Goal: Information Seeking & Learning: Learn about a topic

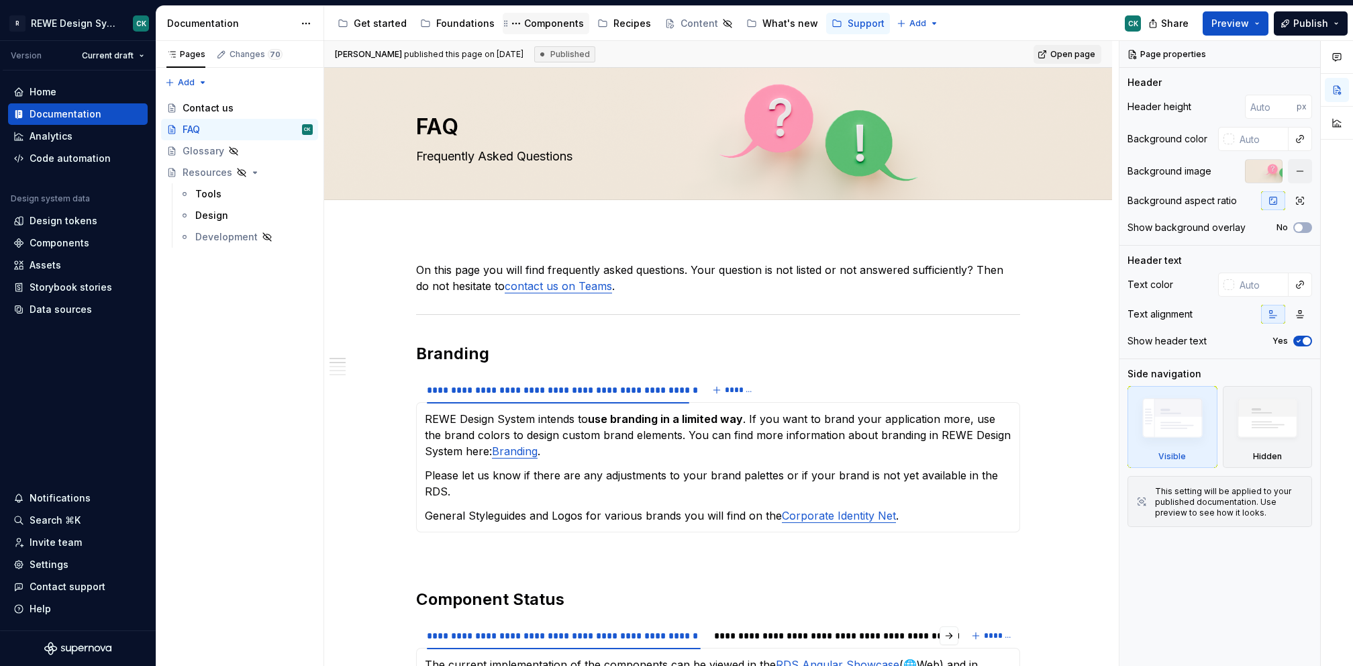
click at [556, 31] on div "Components" at bounding box center [546, 23] width 76 height 16
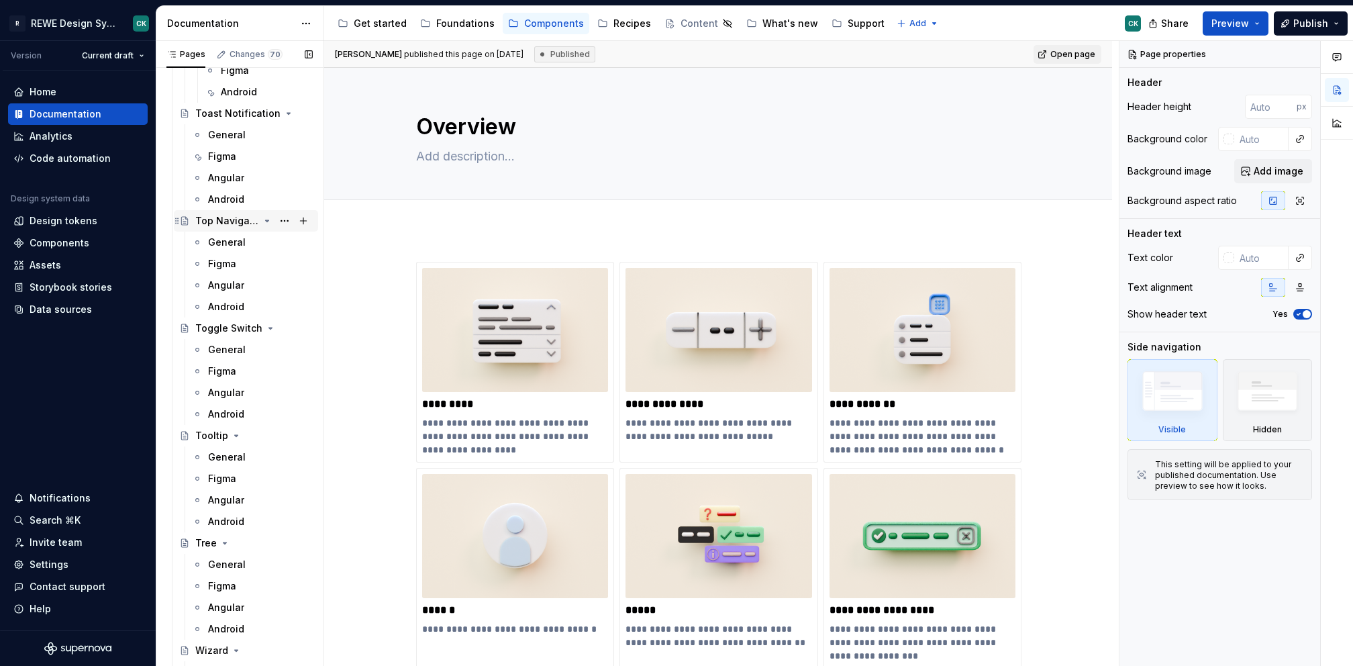
scroll to position [5612, 0]
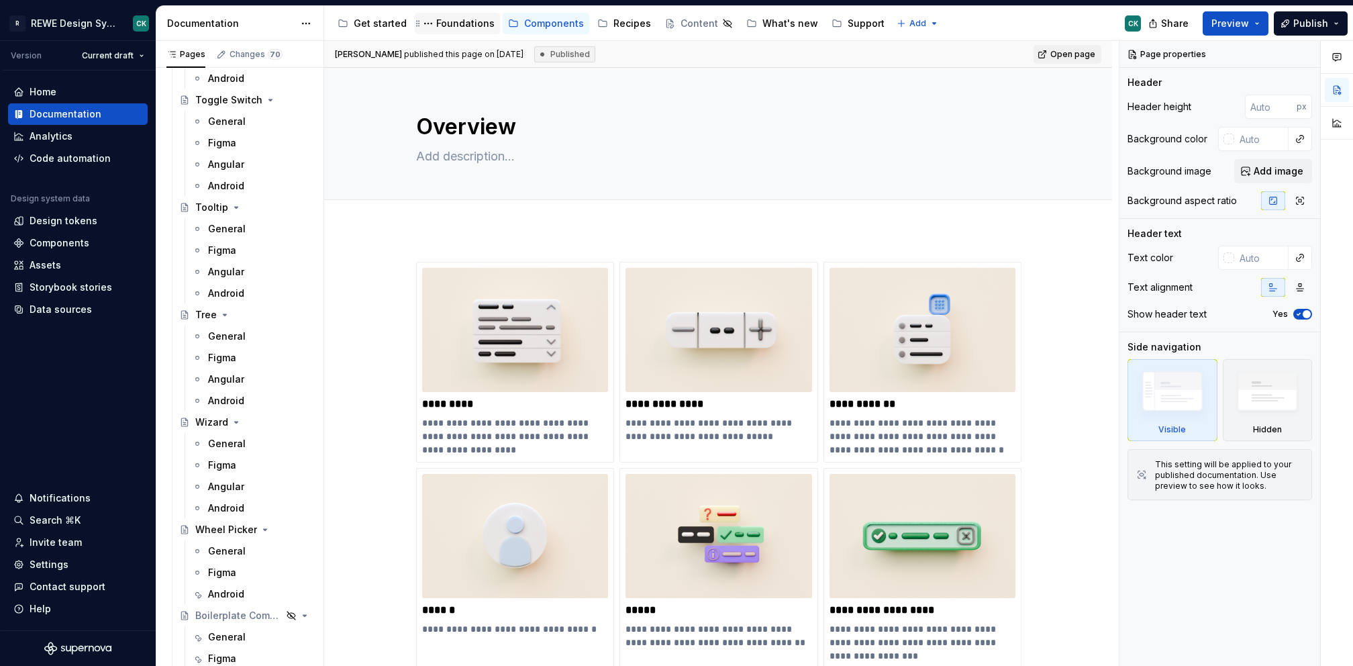
click at [452, 24] on div "Foundations" at bounding box center [465, 23] width 58 height 13
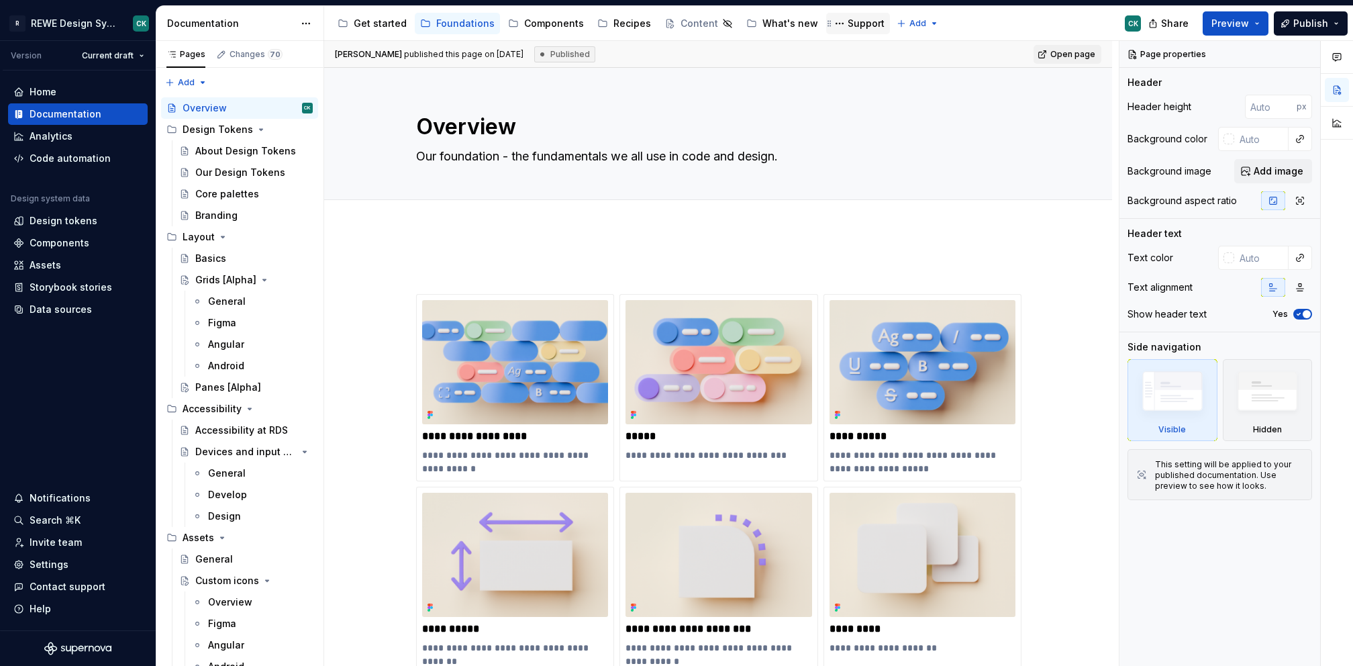
click at [848, 21] on div "Support" at bounding box center [866, 23] width 37 height 13
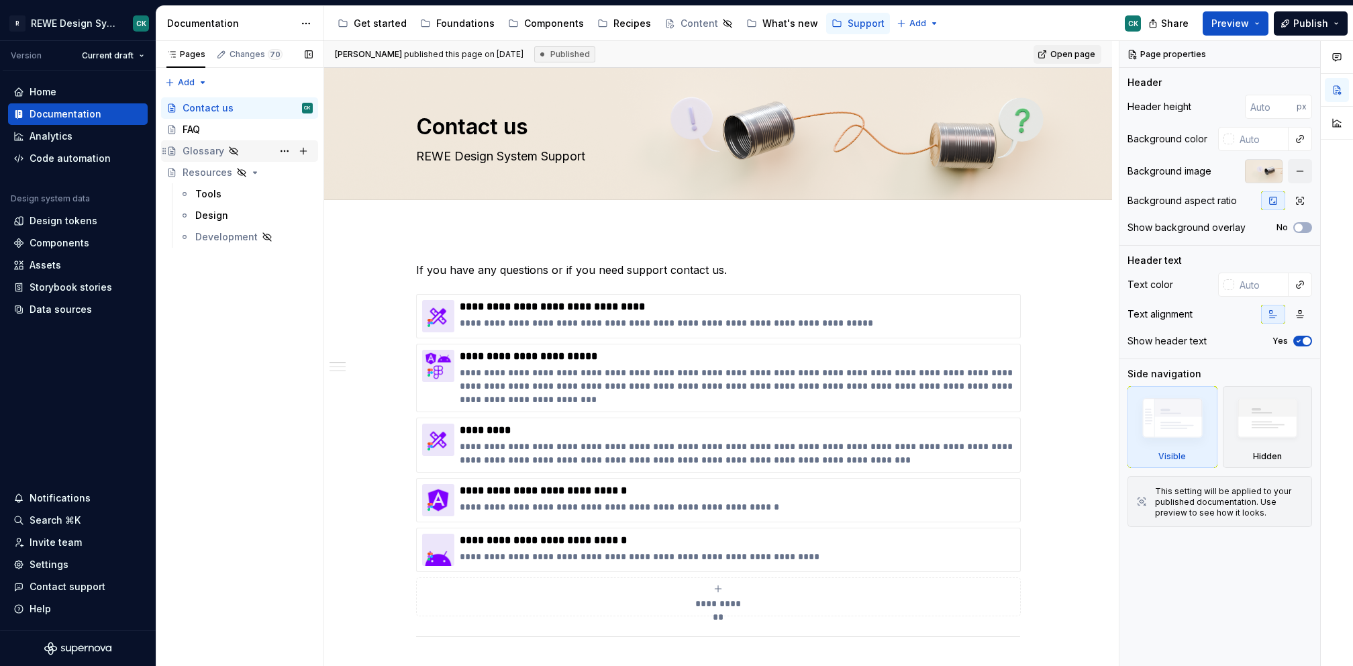
click at [183, 157] on div "Glossary" at bounding box center [204, 150] width 42 height 13
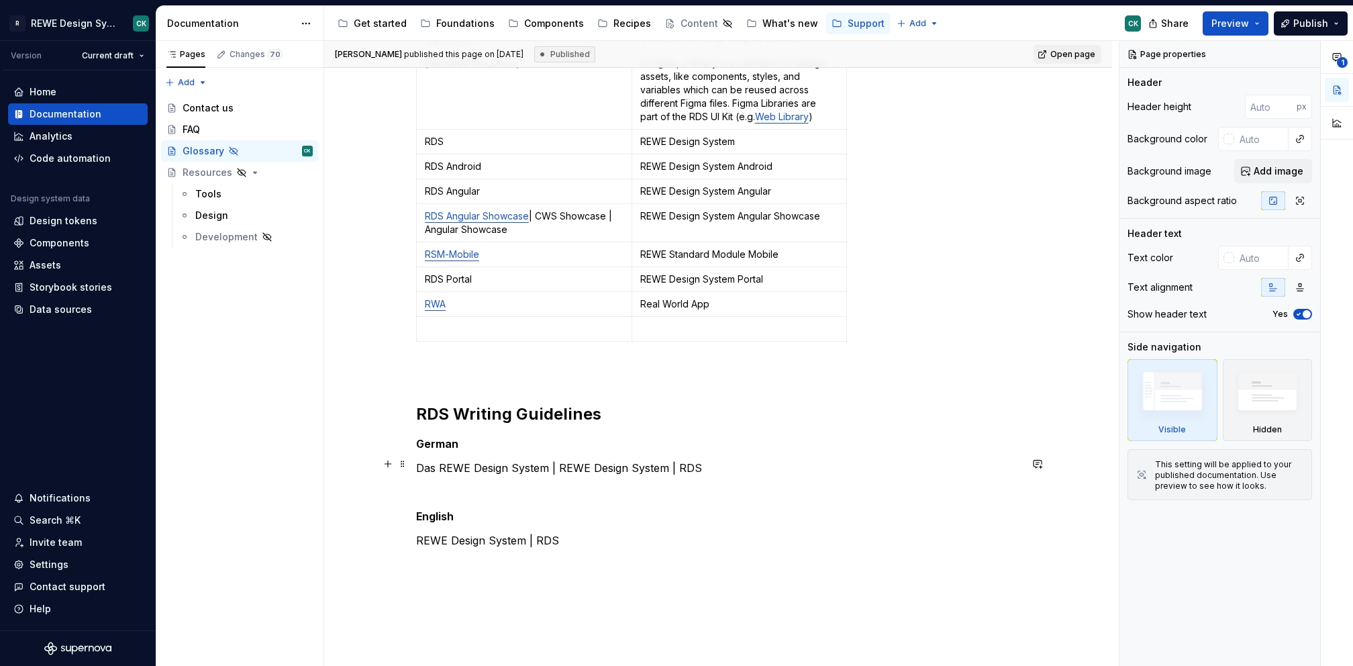
scroll to position [550, 0]
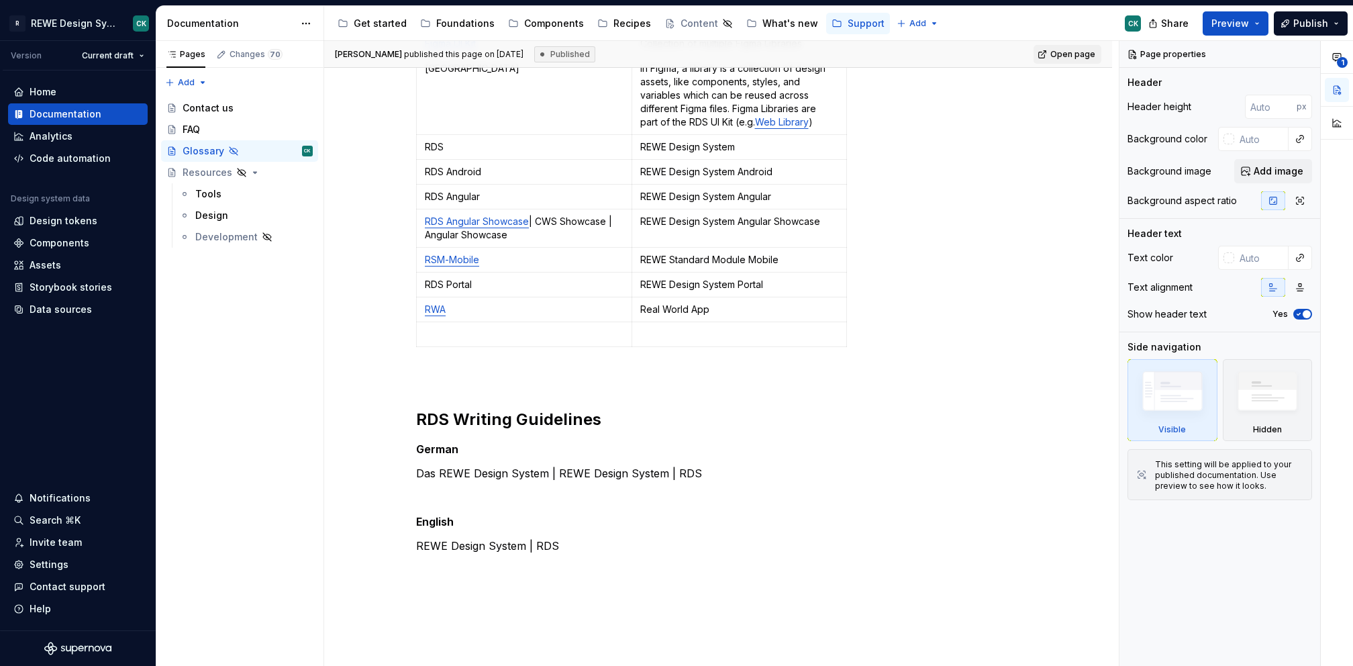
type textarea "*"
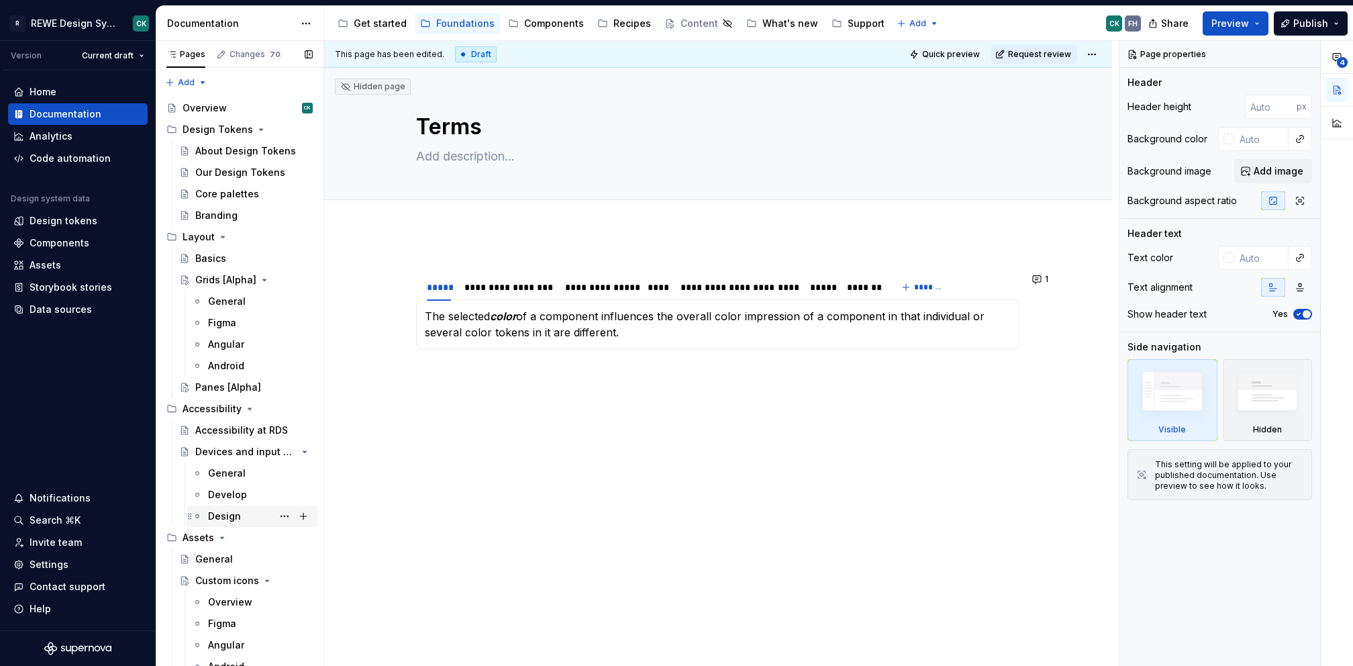
scroll to position [244, 0]
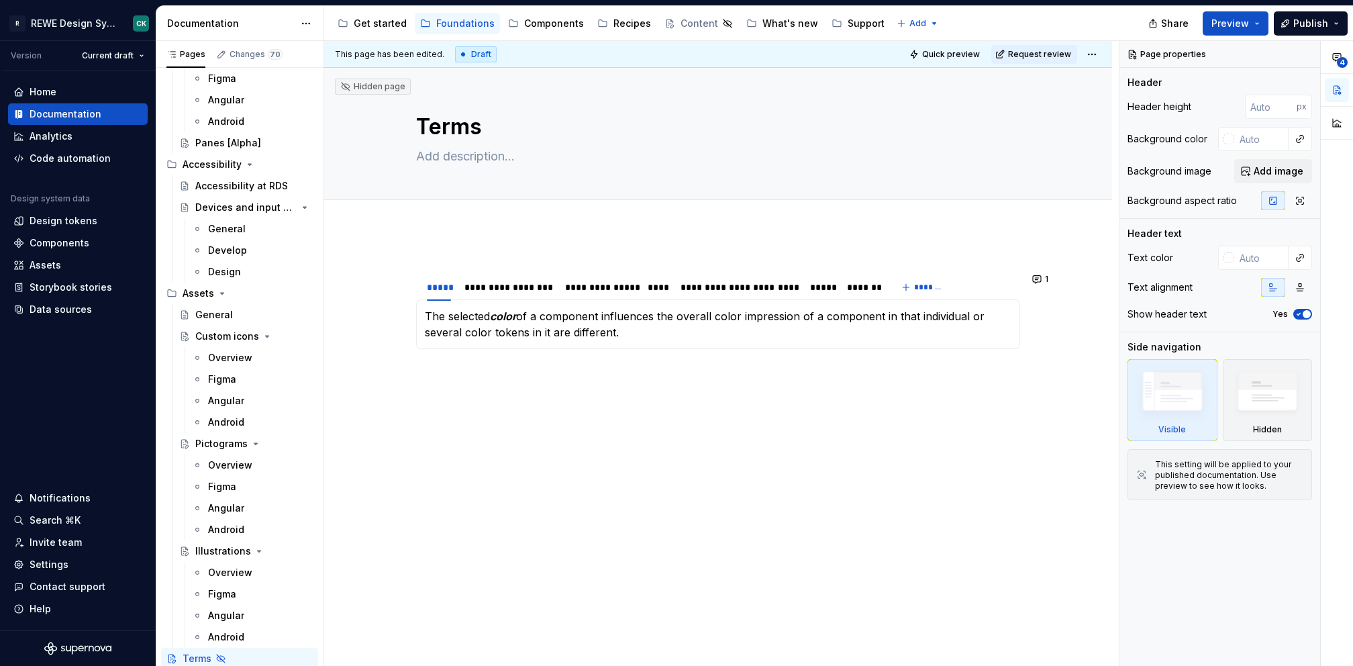
type textarea "*"
